Goal: Complete application form

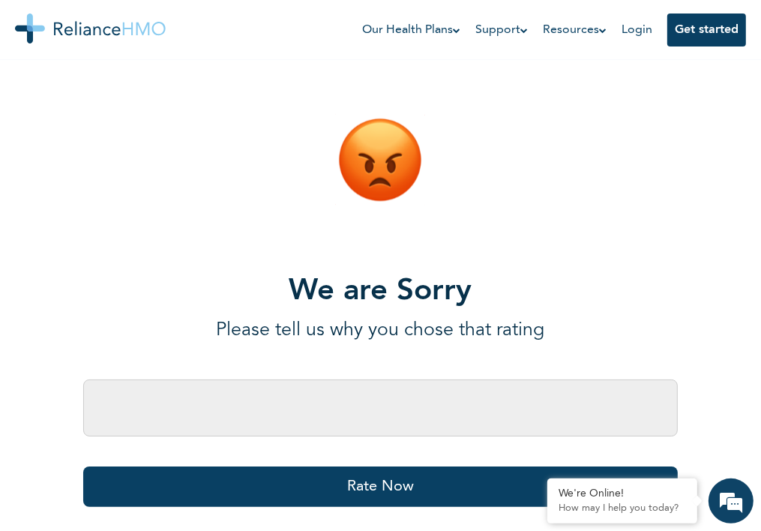
click at [117, 425] on input "text" at bounding box center [380, 408] width 595 height 57
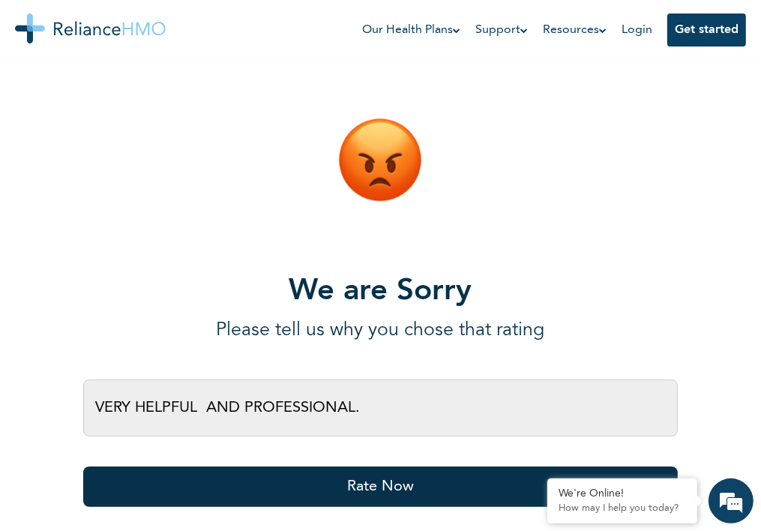
type input "VERY HELPFUL AND PROFESSIONAL."
click at [403, 494] on button "Rate Now" at bounding box center [380, 487] width 595 height 41
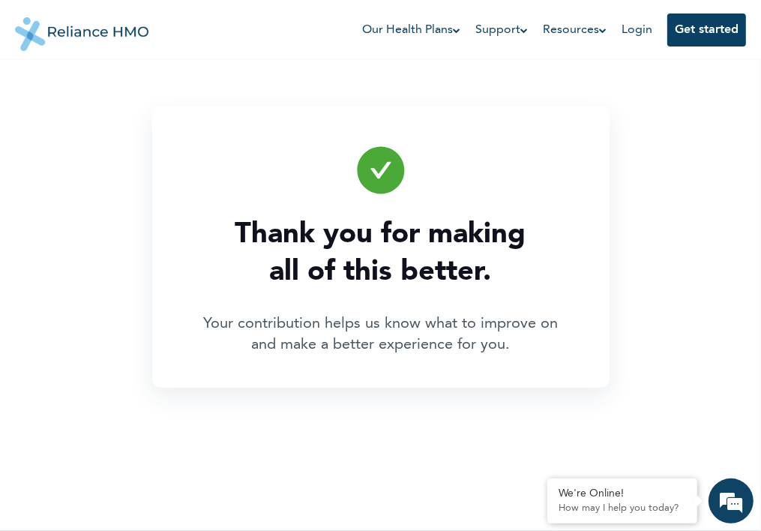
scroll to position [0, 74]
drag, startPoint x: 0, startPoint y: 0, endPoint x: 883, endPoint y: 342, distance: 946.8
click at [761, 342] on html "Our Health Plans For You and Your Family For Your Parents For Business Support …" at bounding box center [380, 265] width 761 height 531
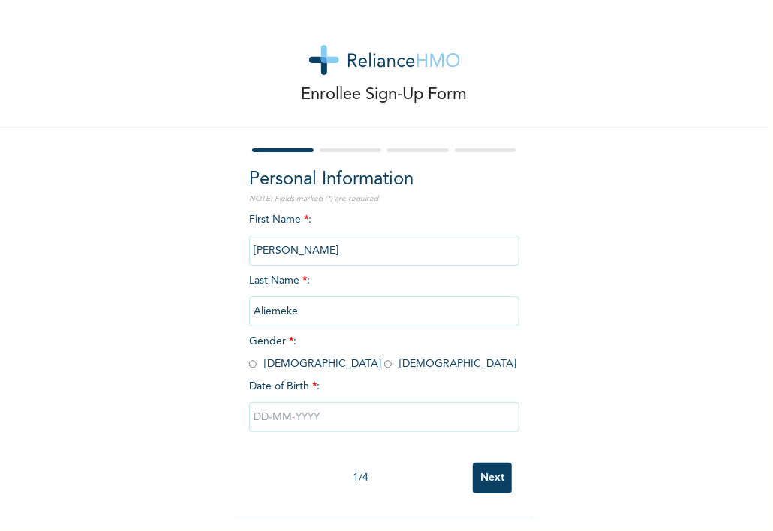
click at [288, 414] on input "text" at bounding box center [384, 417] width 270 height 30
select select "7"
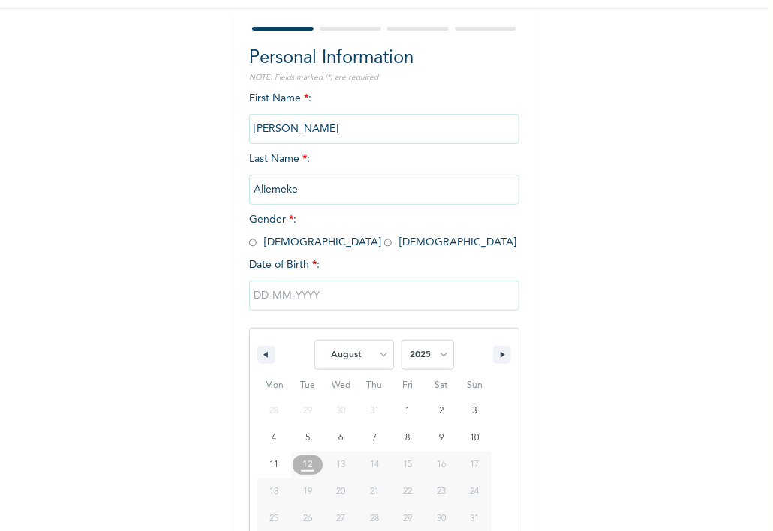
scroll to position [150, 0]
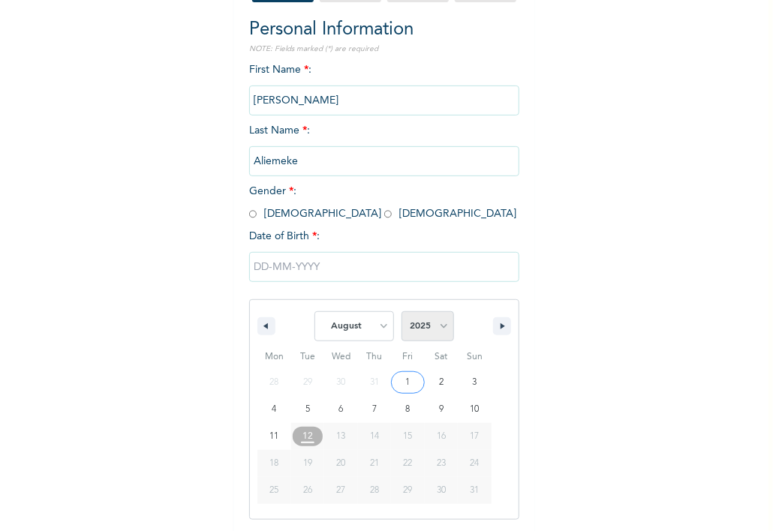
click at [436, 332] on select "2025 2024 2023 2022 2021 2020 2019 2018 2017 2016 2015 2014 2013 2012 2011 2010…" at bounding box center [427, 326] width 53 height 30
select select "1980"
click at [401, 311] on select "2025 2024 2023 2022 2021 2020 2019 2018 2017 2016 2015 2014 2013 2012 2011 2010…" at bounding box center [427, 326] width 53 height 30
click at [376, 326] on select "January February March April May June July August September October November De…" at bounding box center [354, 326] width 80 height 30
select select "2"
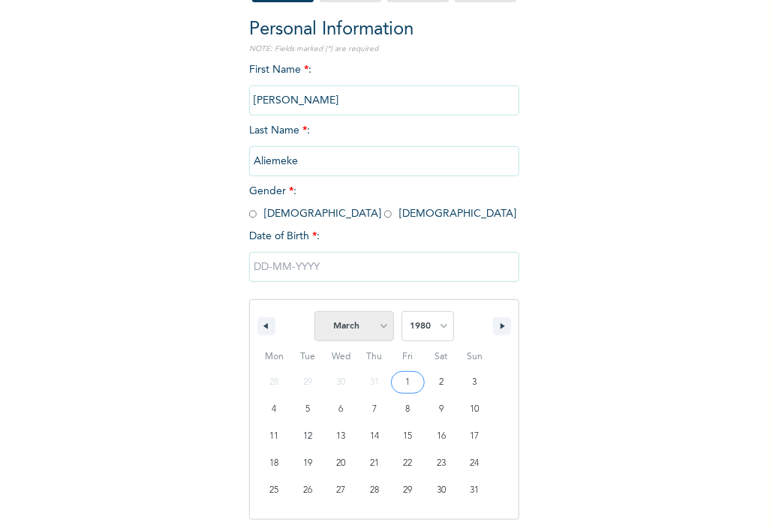
click at [314, 311] on select "January February March April May June July August September October November De…" at bounding box center [354, 326] width 80 height 30
type input "03/02/1980"
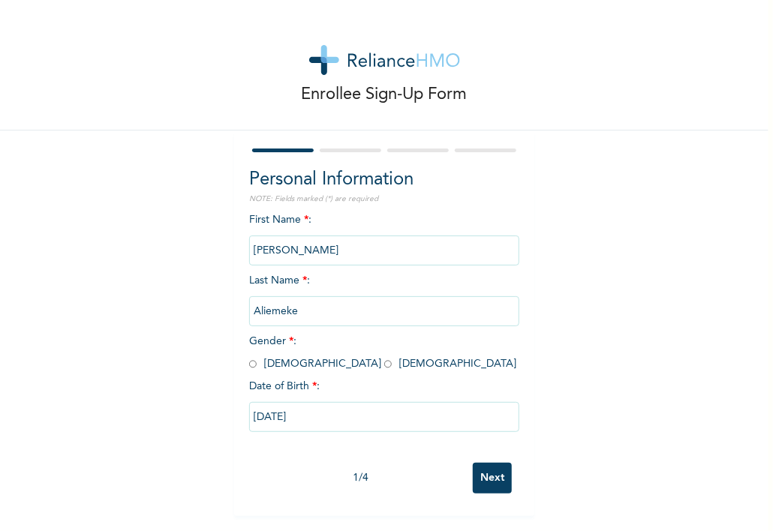
click at [482, 474] on input "Next" at bounding box center [492, 478] width 39 height 31
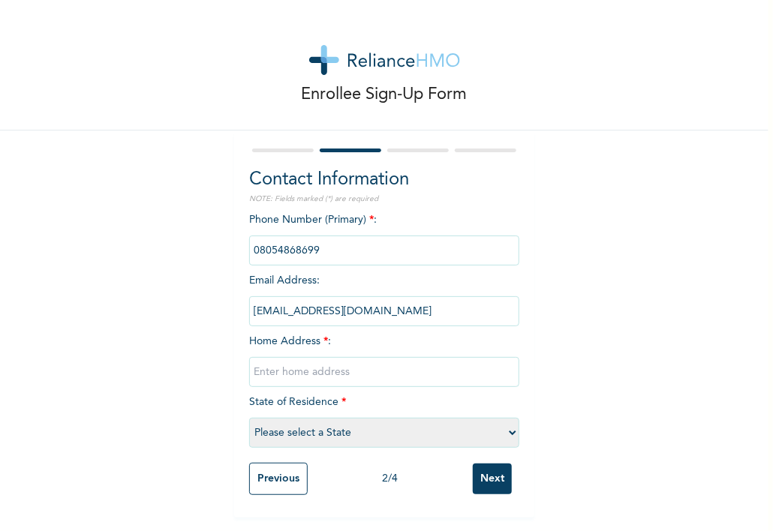
click at [506, 432] on select "Please select a State Abia Abuja (FCT) Adamawa Akwa Ibom Anambra Bauchi Bayelsa…" at bounding box center [384, 433] width 270 height 30
select select "31"
click at [249, 418] on select "Please select a State Abia Abuja (FCT) Adamawa Akwa Ibom Anambra Bauchi Bayelsa…" at bounding box center [384, 433] width 270 height 30
click at [307, 359] on input "text" at bounding box center [384, 372] width 270 height 30
click at [316, 371] on input "5 ADETUNJI LYOUT" at bounding box center [384, 372] width 270 height 30
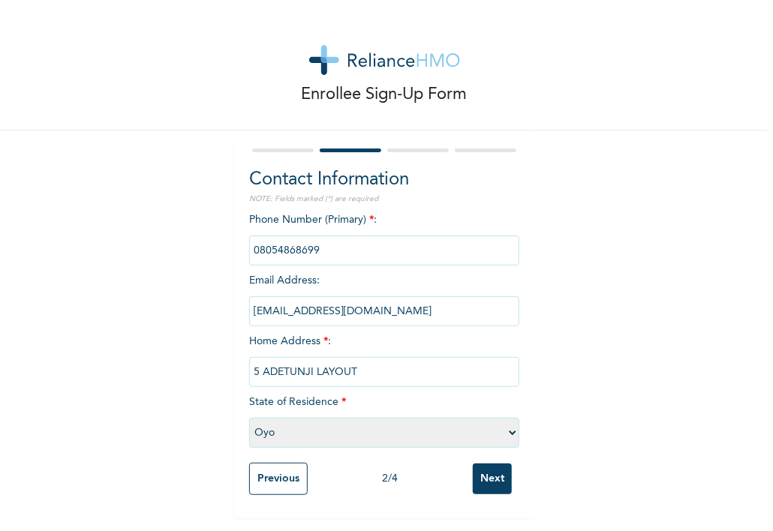
click at [347, 370] on input "5 ADETUNJI LAYOUT" at bounding box center [384, 372] width 270 height 30
type input "5 ADETUNJI LAYOUT BASHORUN IBADAN,OYO STATE"
click at [503, 482] on input "Next" at bounding box center [492, 479] width 39 height 31
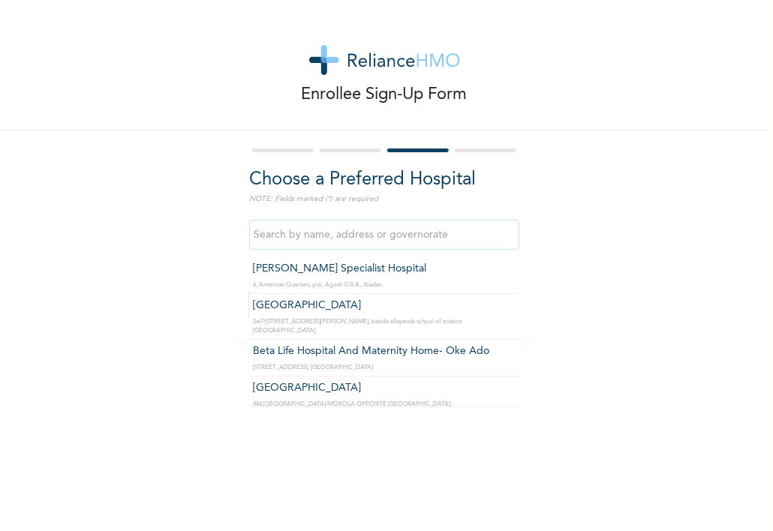
click at [435, 236] on input "text" at bounding box center [384, 235] width 270 height 30
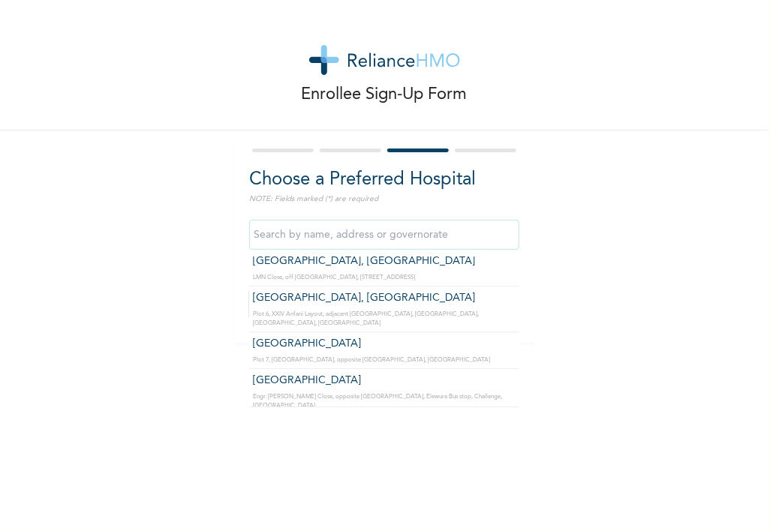
scroll to position [3475, 0]
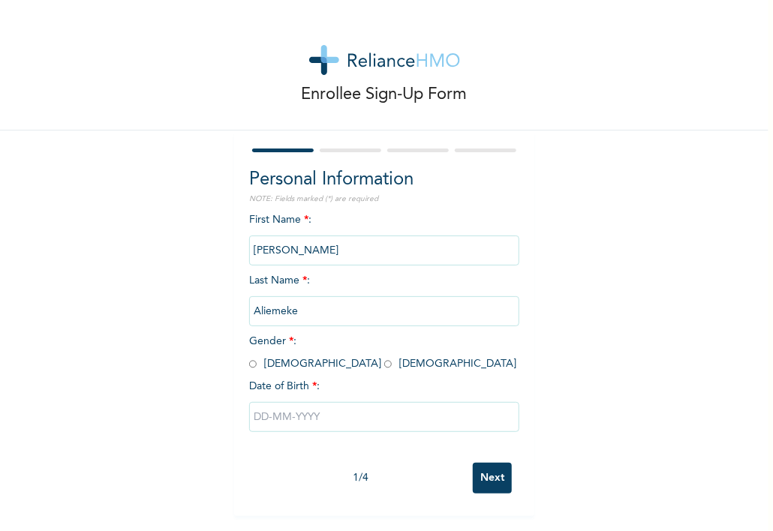
click at [291, 418] on input "text" at bounding box center [384, 417] width 270 height 30
select select "7"
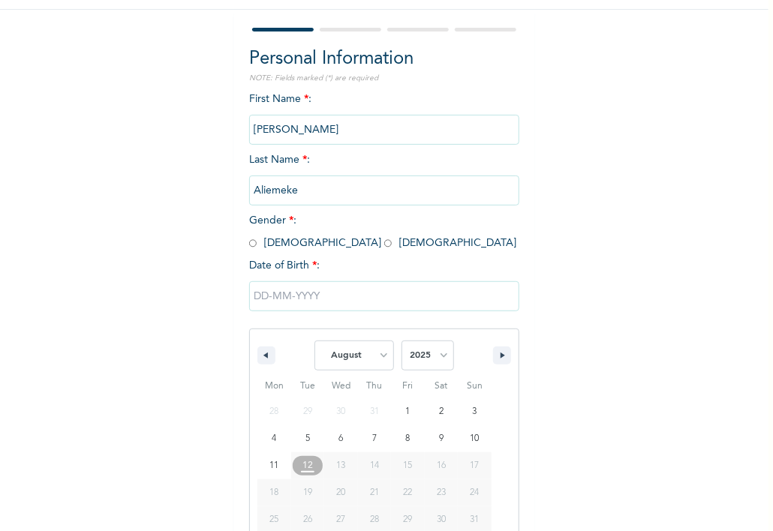
scroll to position [150, 0]
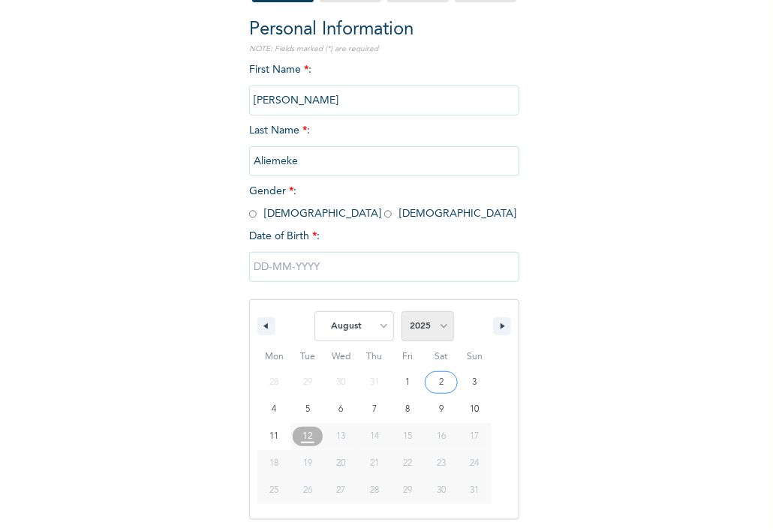
click at [435, 326] on select "2025 2024 2023 2022 2021 2020 2019 2018 2017 2016 2015 2014 2013 2012 2011 2010…" at bounding box center [427, 326] width 53 height 30
select select "1980"
click at [401, 311] on select "2025 2024 2023 2022 2021 2020 2019 2018 2017 2016 2015 2014 2013 2012 2011 2010…" at bounding box center [427, 326] width 53 height 30
click at [375, 323] on select "January February March April May June July August September October November De…" at bounding box center [354, 326] width 80 height 30
select select "2"
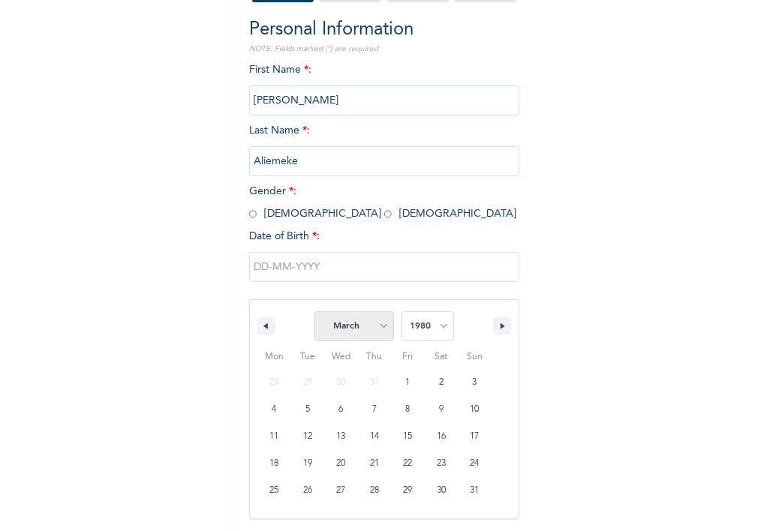
click at [314, 311] on select "January February March April May June July August September October November De…" at bounding box center [354, 326] width 80 height 30
type input "03/02/1980"
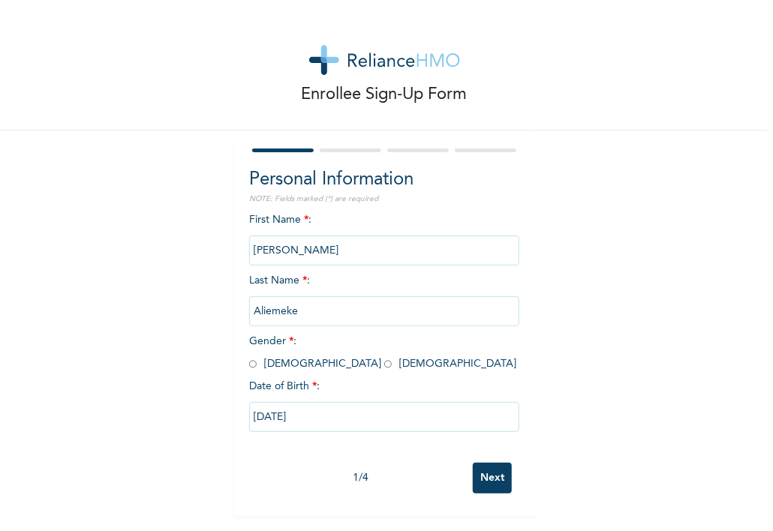
scroll to position [0, 0]
click at [249, 361] on input "radio" at bounding box center [253, 364] width 8 height 14
radio input "true"
click at [497, 484] on input "Next" at bounding box center [492, 478] width 39 height 31
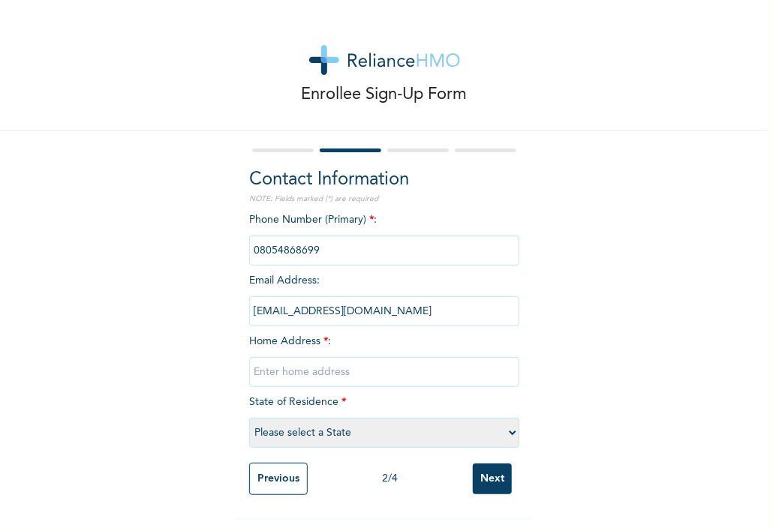
click at [278, 357] on input "text" at bounding box center [384, 372] width 270 height 30
type input "5 ADETUNJI LAYOUT BASHORUN IBADAN,OYO STATE"
select select "31"
click at [493, 476] on input "Next" at bounding box center [492, 479] width 39 height 31
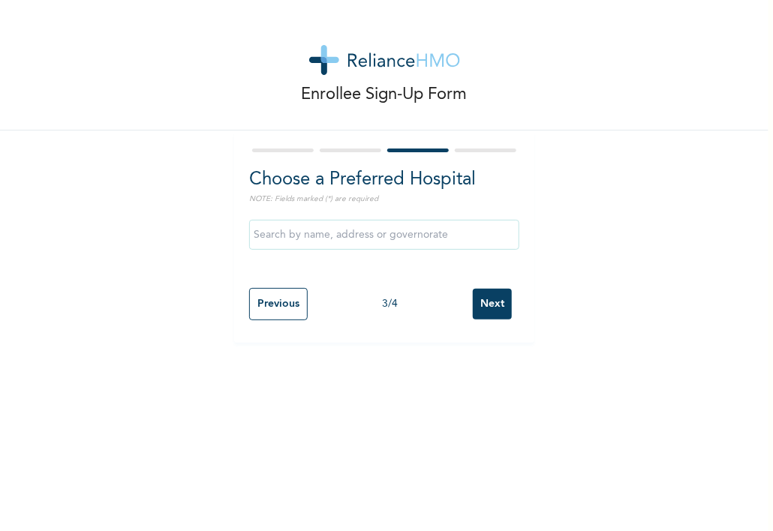
click at [450, 252] on div at bounding box center [384, 234] width 270 height 45
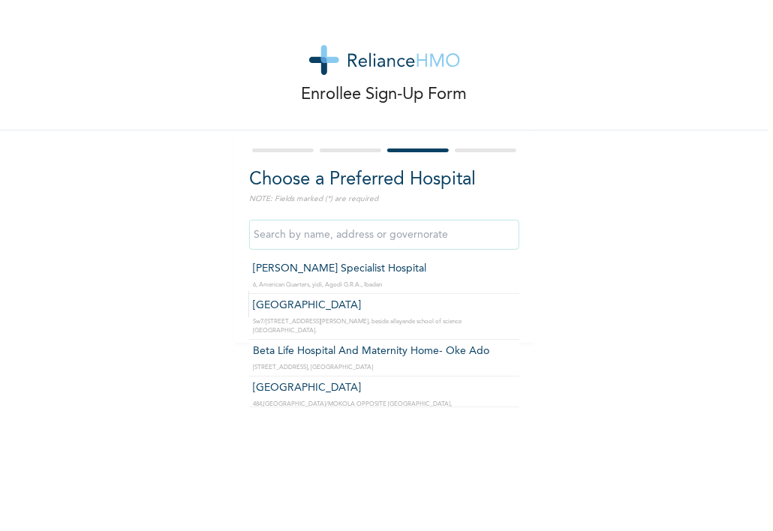
click at [447, 242] on input "text" at bounding box center [384, 235] width 270 height 30
type input "Molly Specialist Hospital"
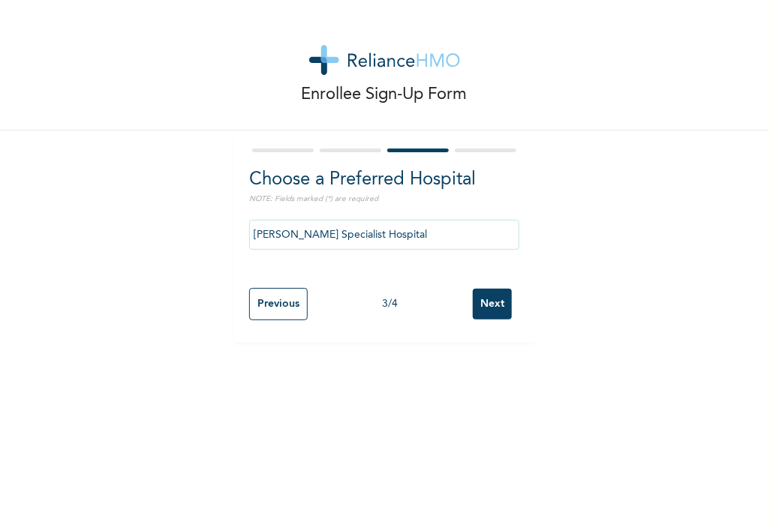
click at [489, 306] on input "Next" at bounding box center [492, 304] width 39 height 31
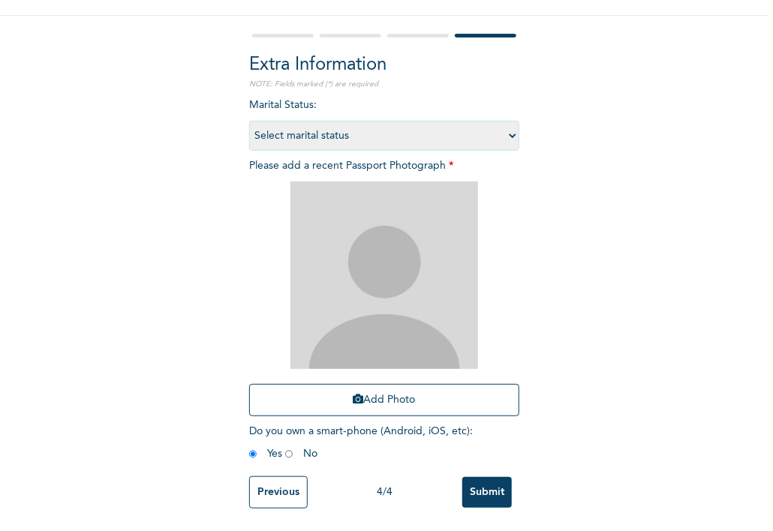
scroll to position [120, 0]
click at [374, 399] on button "Add Photo" at bounding box center [384, 400] width 270 height 32
click at [506, 133] on select "Select marital status Single Married Divorced Widow/Widower" at bounding box center [384, 136] width 270 height 30
select select "2"
click at [249, 121] on select "Select marital status Single Married Divorced Widow/Widower" at bounding box center [384, 136] width 270 height 30
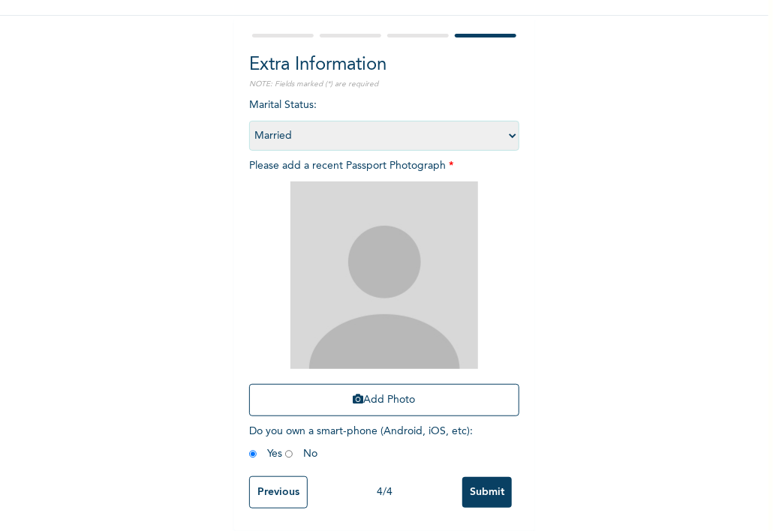
click at [430, 216] on img at bounding box center [384, 276] width 188 height 188
click at [386, 395] on button "Add Photo" at bounding box center [384, 400] width 270 height 32
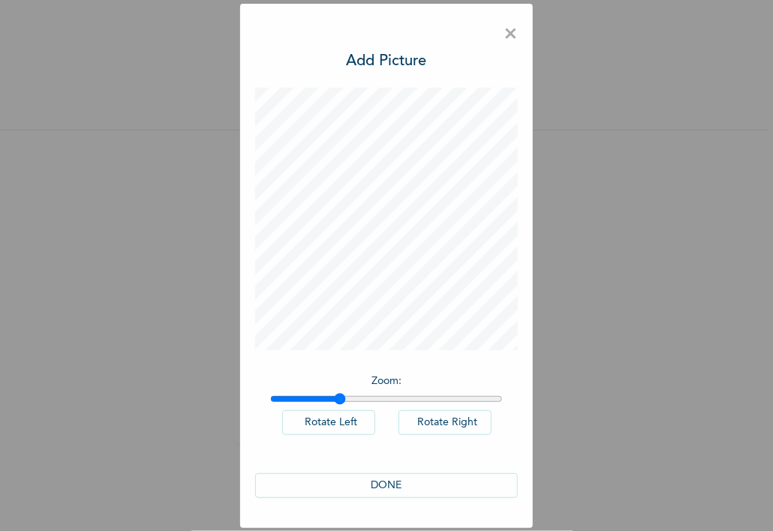
click at [339, 401] on input "range" at bounding box center [386, 399] width 233 height 12
type input "1"
click at [276, 399] on input "range" at bounding box center [386, 399] width 233 height 12
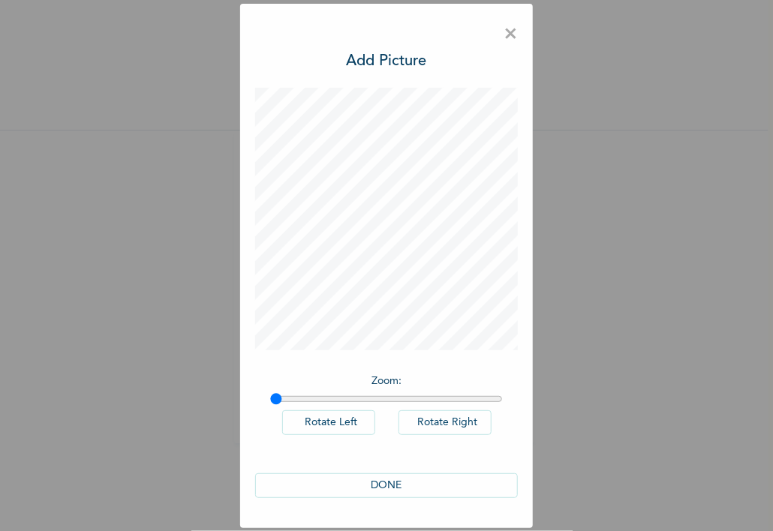
click at [276, 399] on input "range" at bounding box center [386, 399] width 233 height 12
click at [432, 419] on button "Rotate Right" at bounding box center [444, 422] width 93 height 25
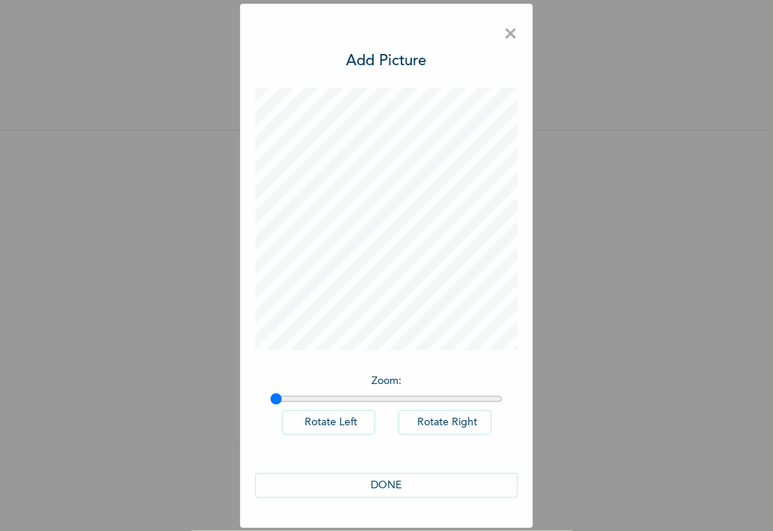
click at [396, 479] on button "DONE" at bounding box center [386, 485] width 263 height 25
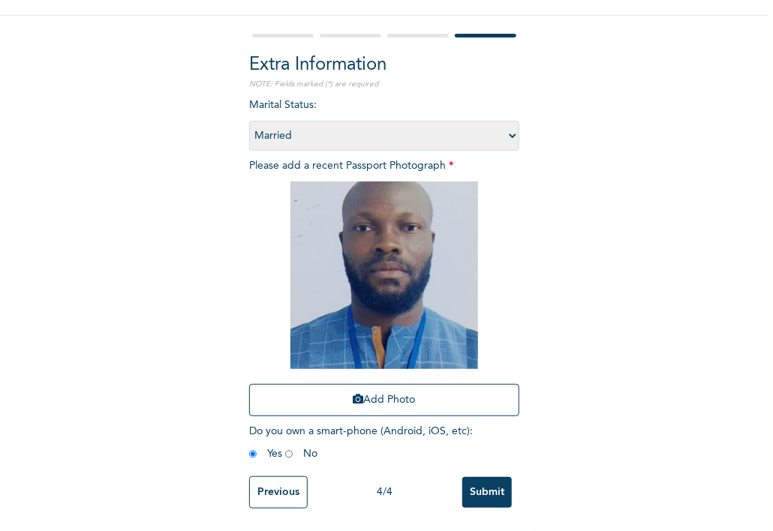
scroll to position [125, 0]
click at [477, 480] on input "Submit" at bounding box center [487, 492] width 50 height 31
